Goal: Task Accomplishment & Management: Manage account settings

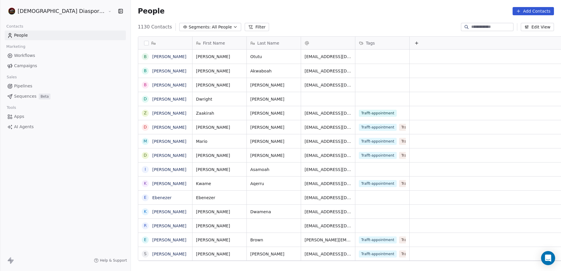
scroll to position [234, 456]
click at [21, 85] on span "Pipelines" at bounding box center [23, 86] width 18 height 6
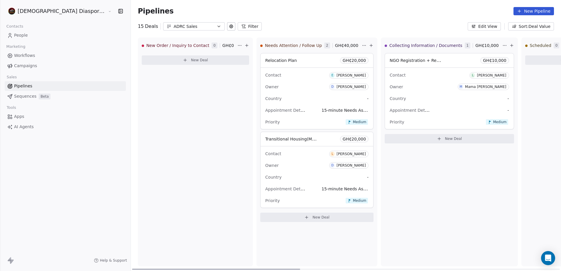
click at [281, 168] on div "New Order / Inquiry to Contact 0 GH₵ 0 New Deal Needs Attention / Follow Up 2 G…" at bounding box center [346, 154] width 430 height 233
click at [281, 168] on div "Owner D [PERSON_NAME]" at bounding box center [316, 165] width 103 height 9
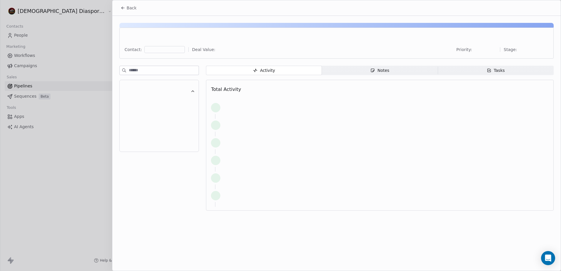
click at [281, 168] on div at bounding box center [280, 135] width 561 height 271
click at [281, 167] on div at bounding box center [380, 160] width 338 height 13
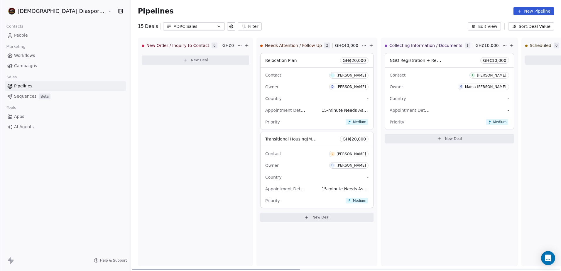
click at [278, 91] on div "Owner D [PERSON_NAME]" at bounding box center [316, 86] width 103 height 9
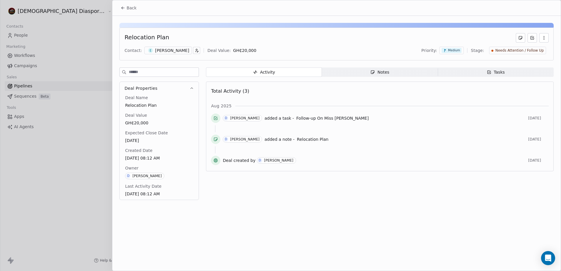
click at [386, 72] on div "Notes" at bounding box center [379, 72] width 19 height 6
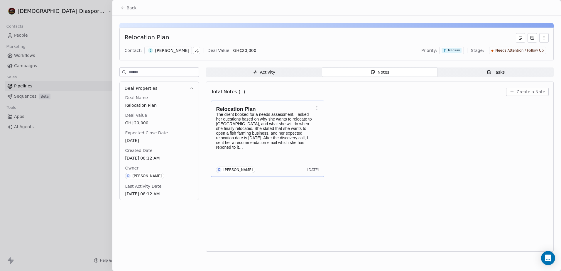
click at [317, 108] on icon "button" at bounding box center [316, 108] width 5 height 5
click at [322, 120] on icon at bounding box center [321, 119] width 1 height 1
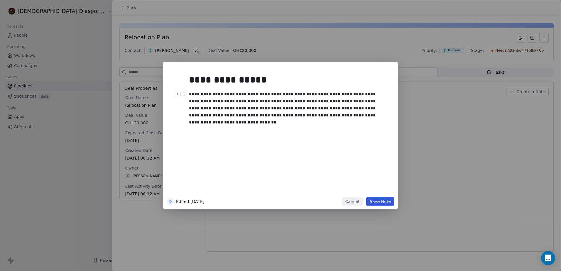
click at [362, 109] on div "**********" at bounding box center [287, 105] width 196 height 28
click at [376, 201] on button "Save Note" at bounding box center [380, 201] width 28 height 8
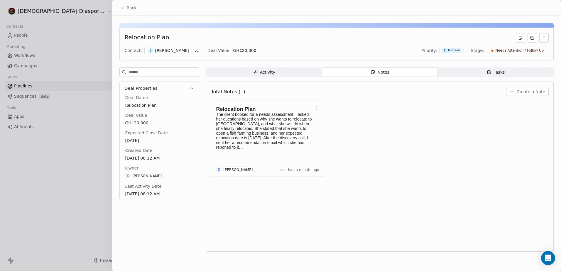
click at [503, 69] on span "Tasks Tasks" at bounding box center [496, 71] width 116 height 9
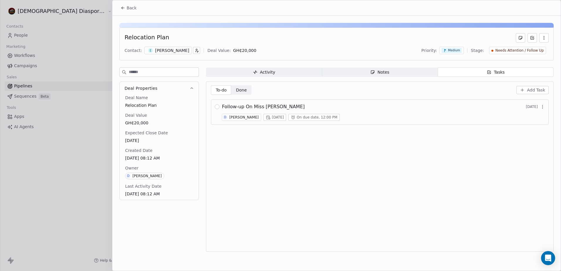
click at [266, 73] on div "Activity" at bounding box center [264, 72] width 22 height 6
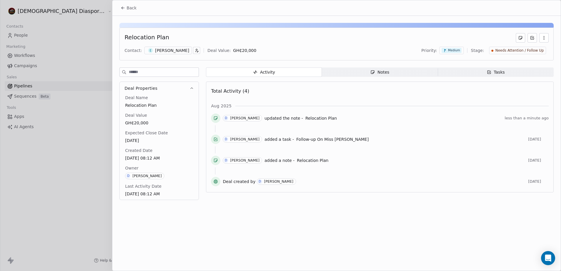
click at [59, 86] on div at bounding box center [280, 135] width 561 height 271
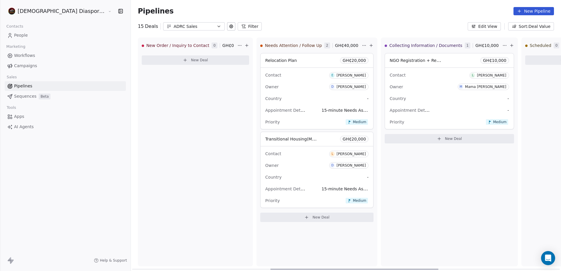
scroll to position [0, 401]
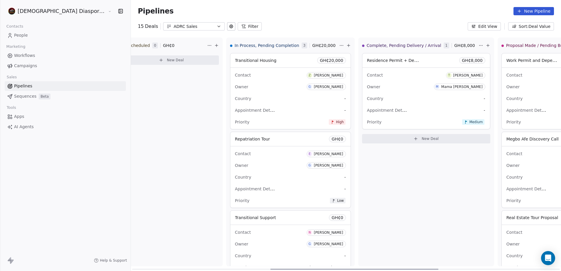
drag, startPoint x: 312, startPoint y: 269, endPoint x: 333, endPoint y: 273, distance: 21.2
click at [333, 270] on div at bounding box center [346, 269] width 428 height 1
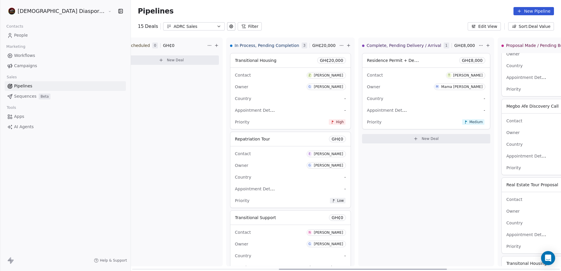
scroll to position [29, 0]
